Goal: Task Accomplishment & Management: Manage account settings

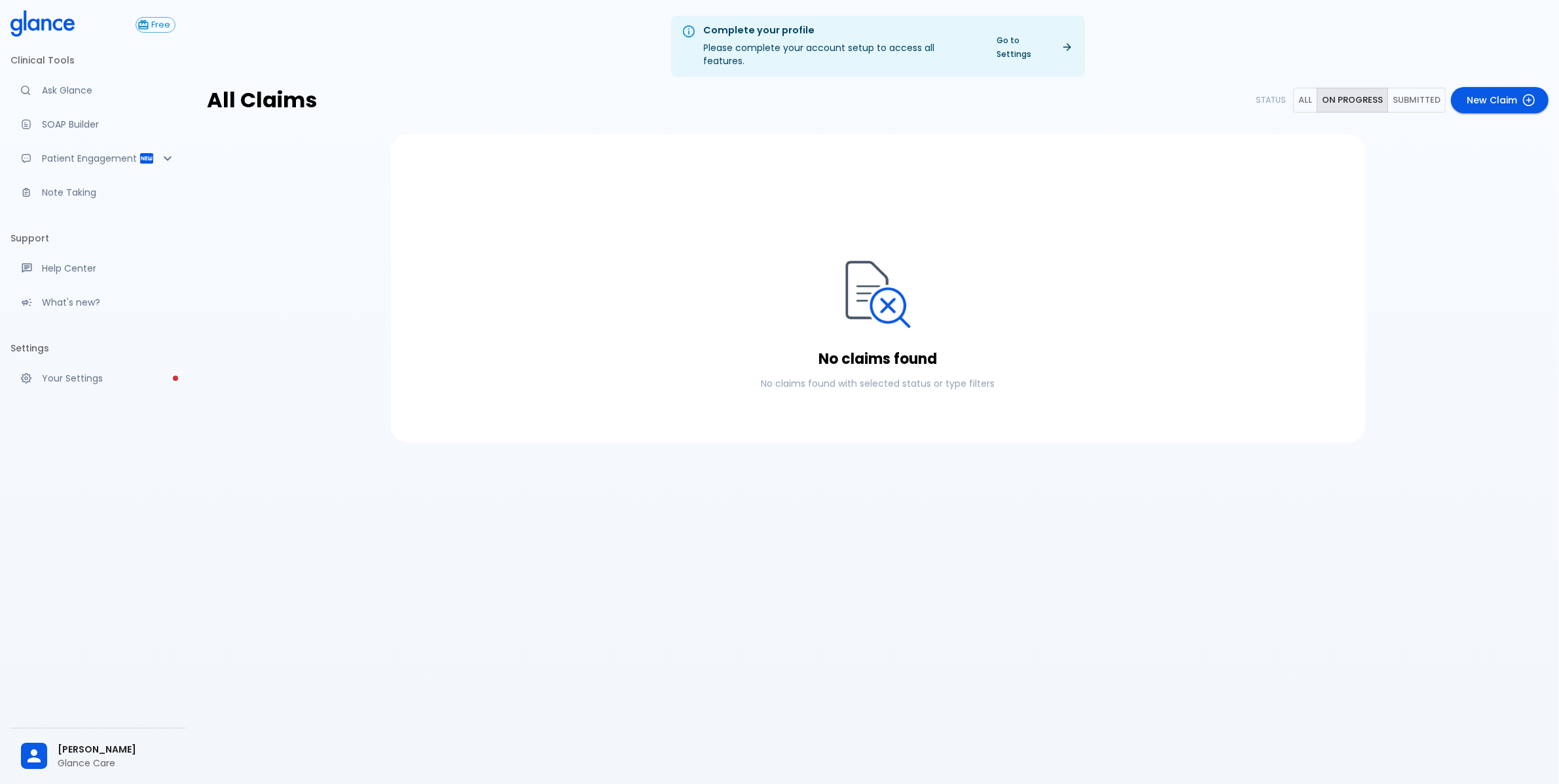
click at [1313, 88] on button "All" at bounding box center [1304, 101] width 24 height 25
click at [1342, 89] on button "On progress" at bounding box center [1353, 101] width 72 height 25
click at [86, 748] on span "[PERSON_NAME]" at bounding box center [117, 749] width 118 height 14
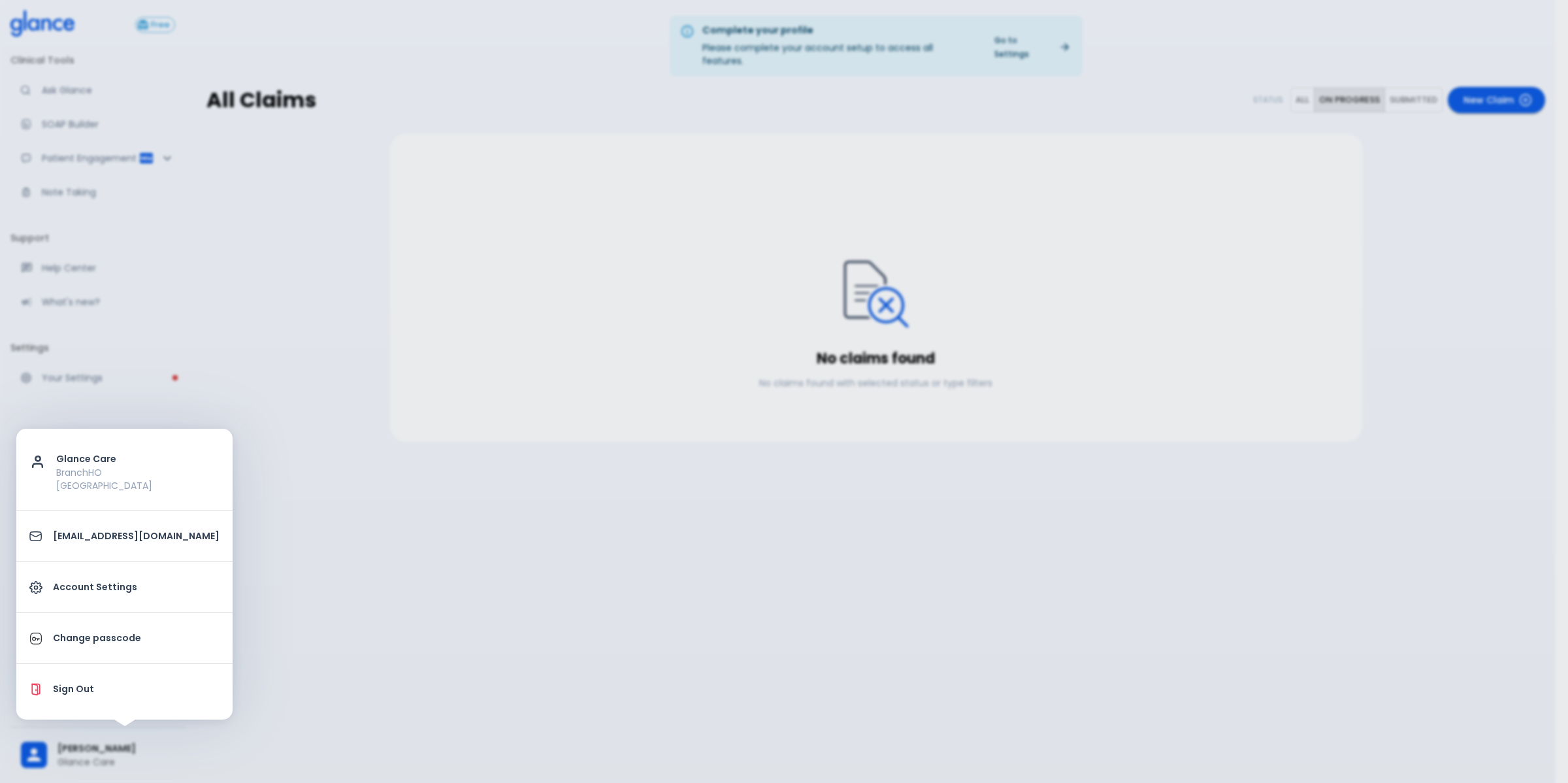
click at [550, 693] on div at bounding box center [784, 392] width 1568 height 783
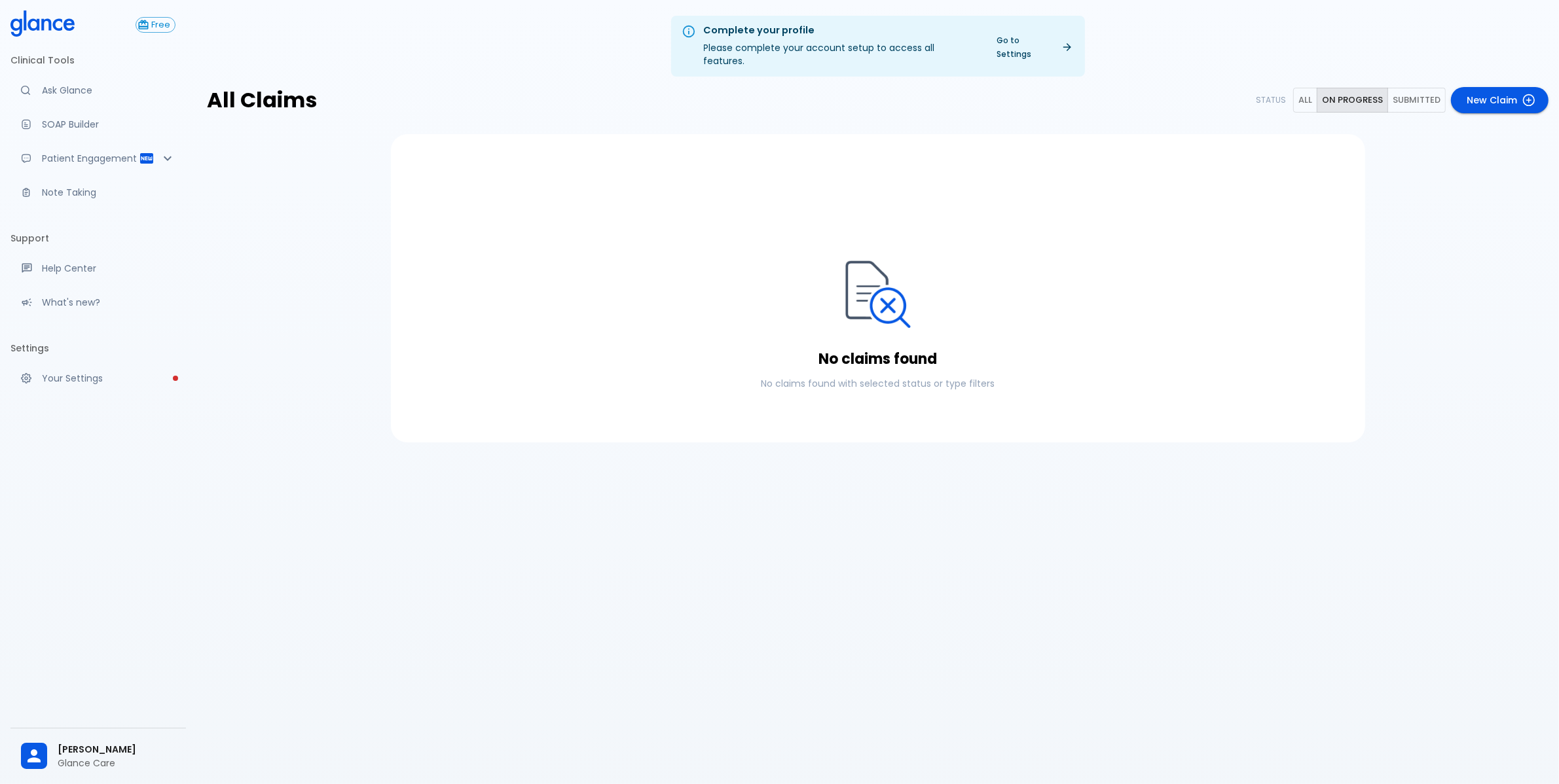
click at [109, 742] on span "[PERSON_NAME]" at bounding box center [117, 749] width 118 height 14
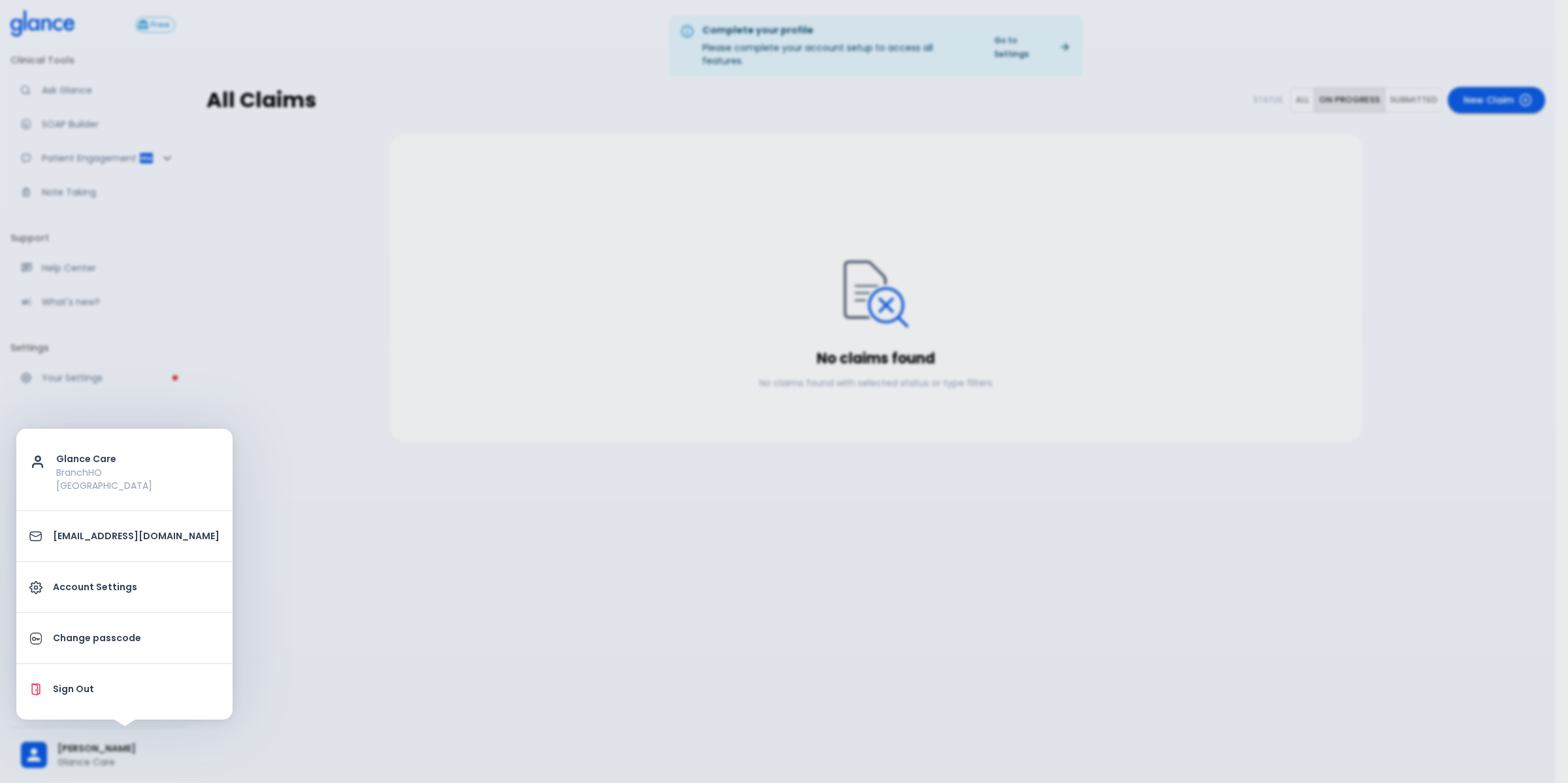
click at [122, 691] on p "Sign Out" at bounding box center [136, 689] width 166 height 14
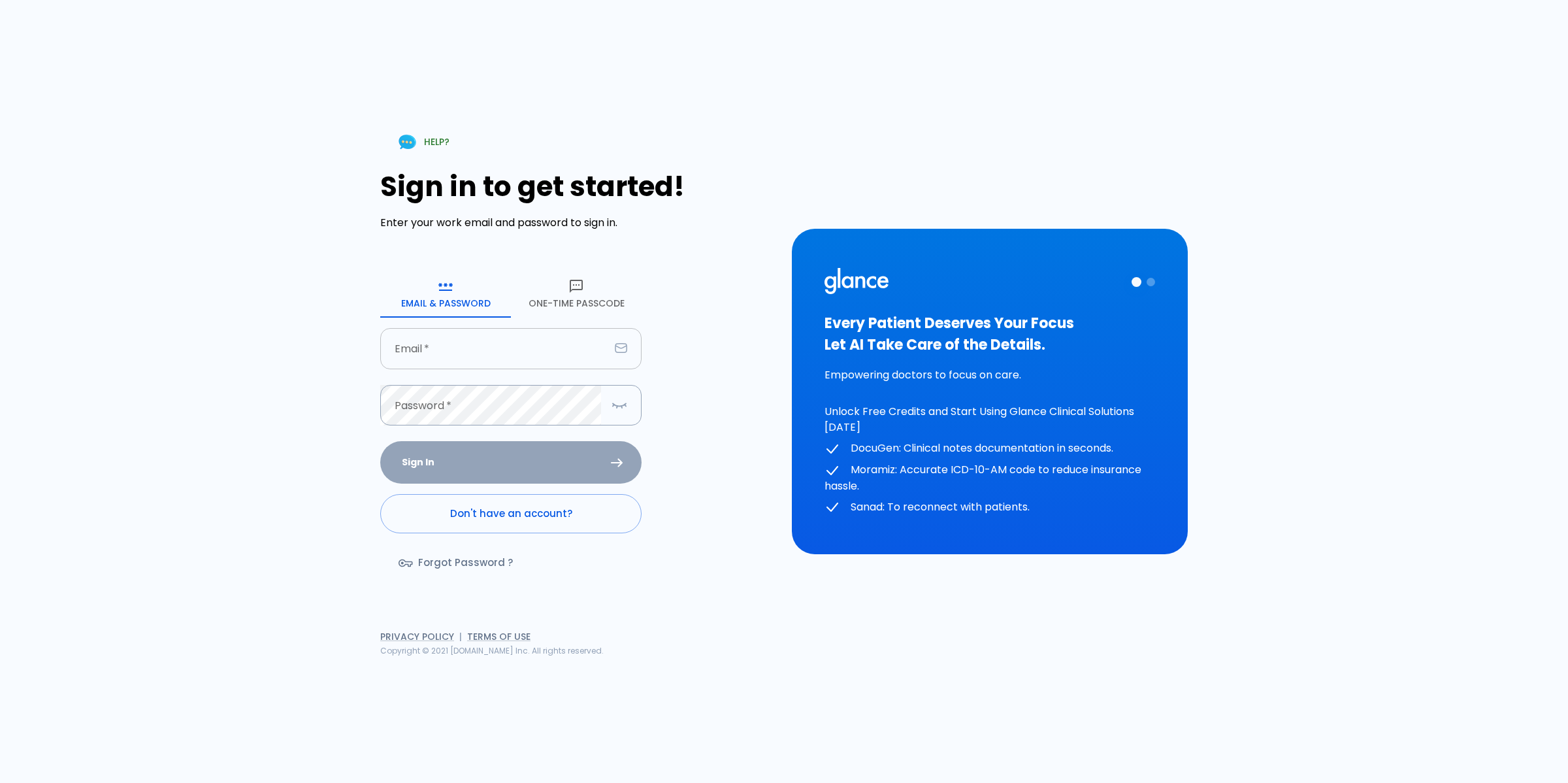
click at [451, 364] on input "Email   *" at bounding box center [495, 348] width 229 height 42
type input "[EMAIL_ADDRESS][DOMAIN_NAME]"
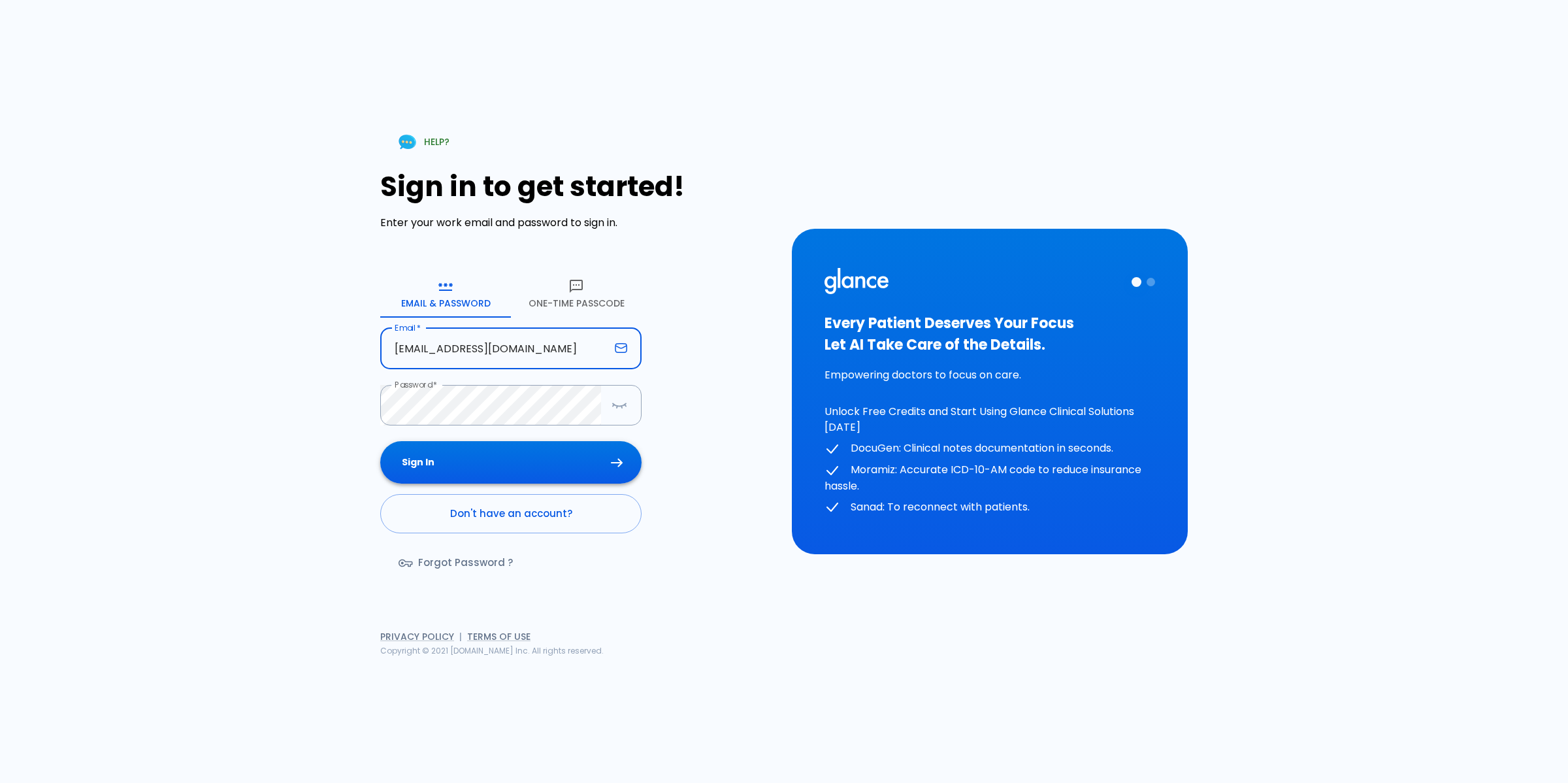
click at [557, 472] on button "Sign In" at bounding box center [511, 462] width 261 height 43
